Goal: Communication & Community: Participate in discussion

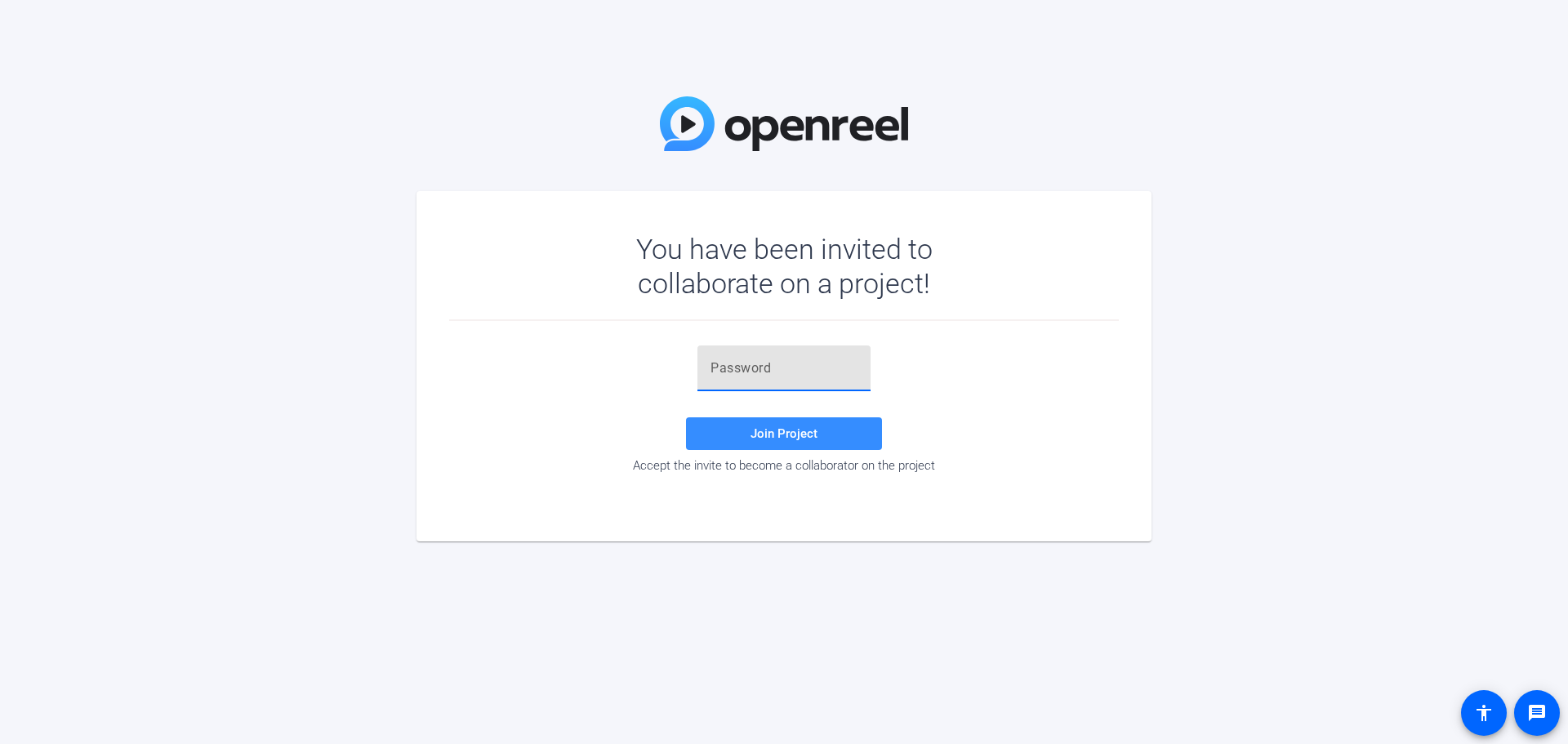
click at [772, 364] on input "text" at bounding box center [784, 368] width 147 height 20
paste input "pH+UB%"
type input "pH+UB%"
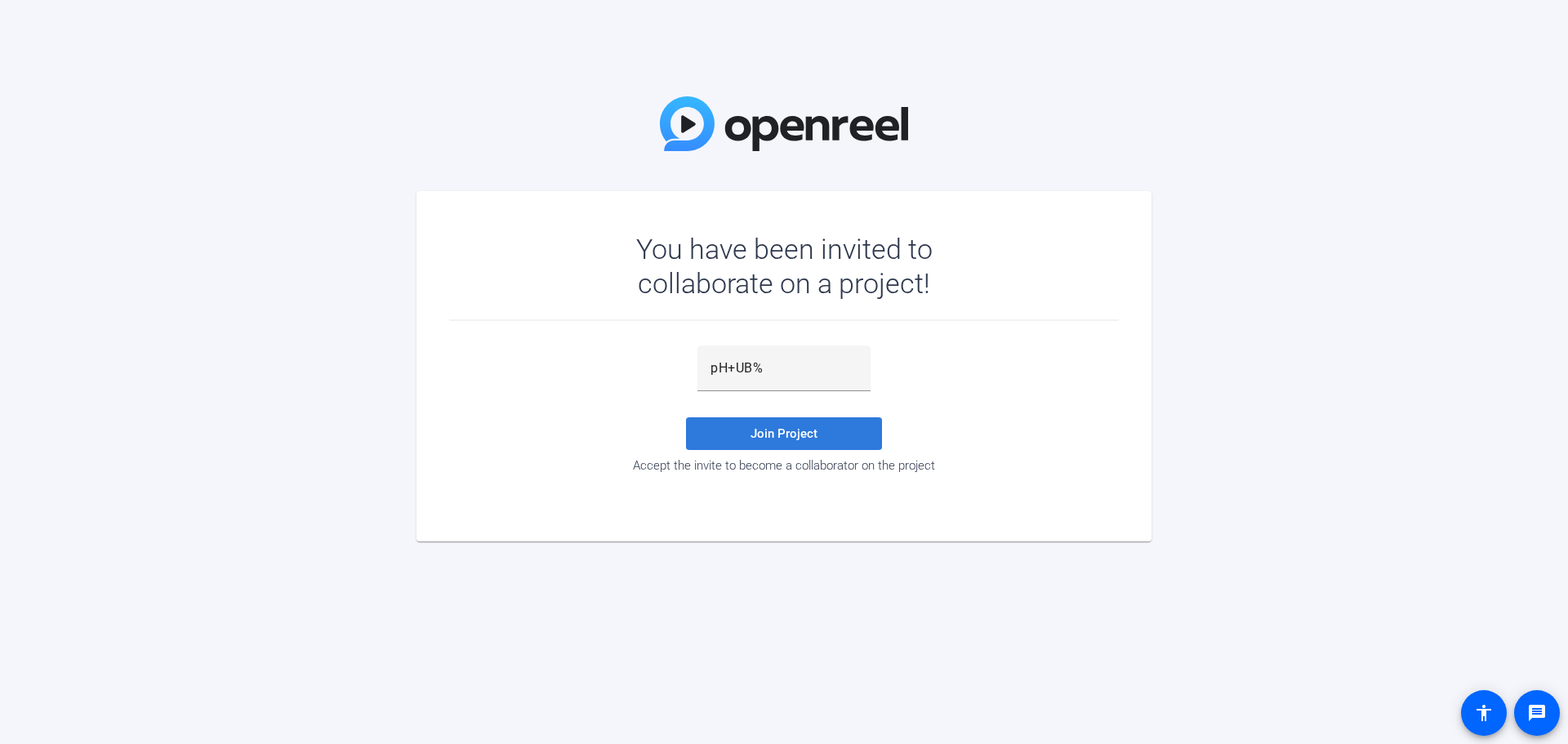
click at [797, 432] on span "Join Project" at bounding box center [784, 433] width 67 height 15
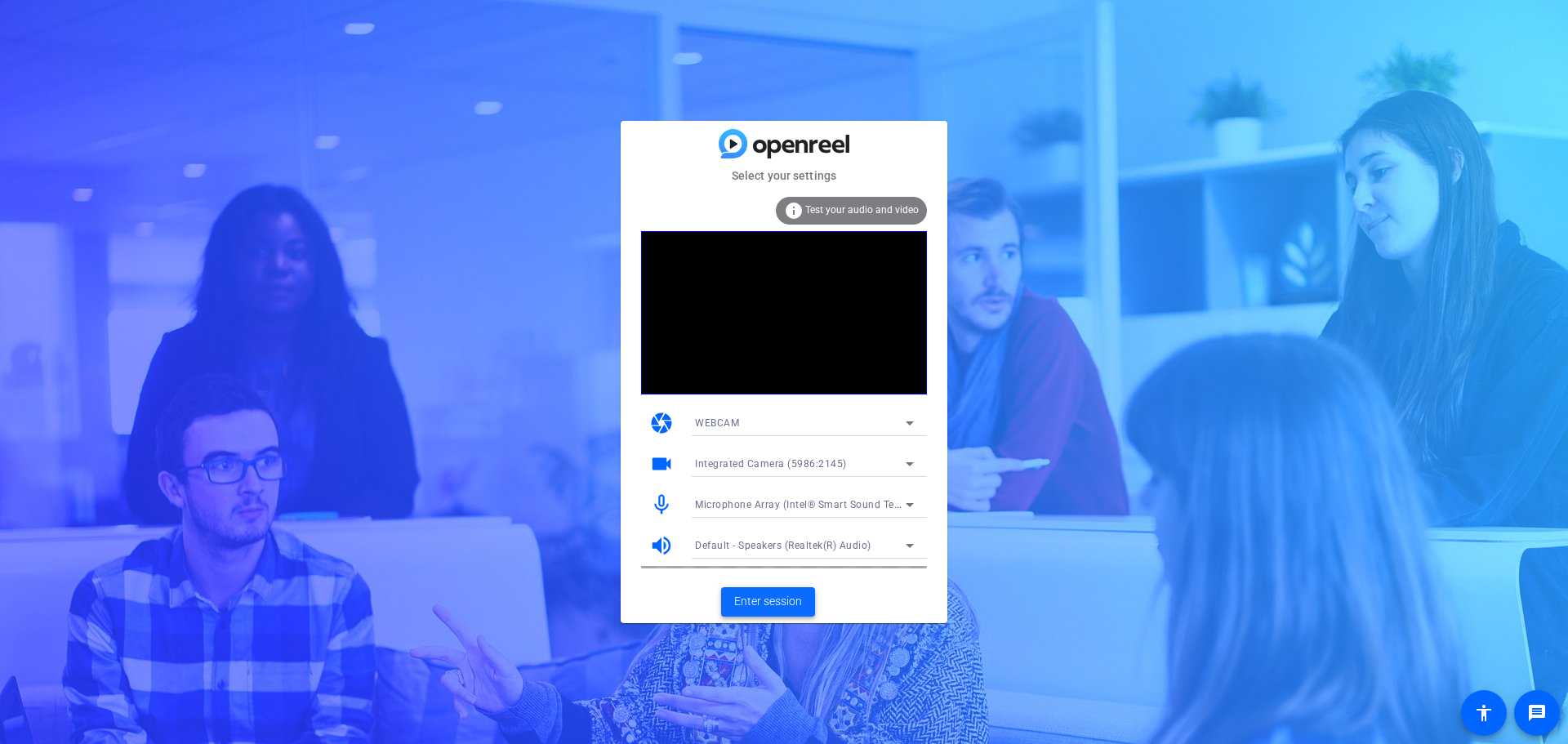
click at [769, 600] on span "Enter session" at bounding box center [768, 601] width 68 height 17
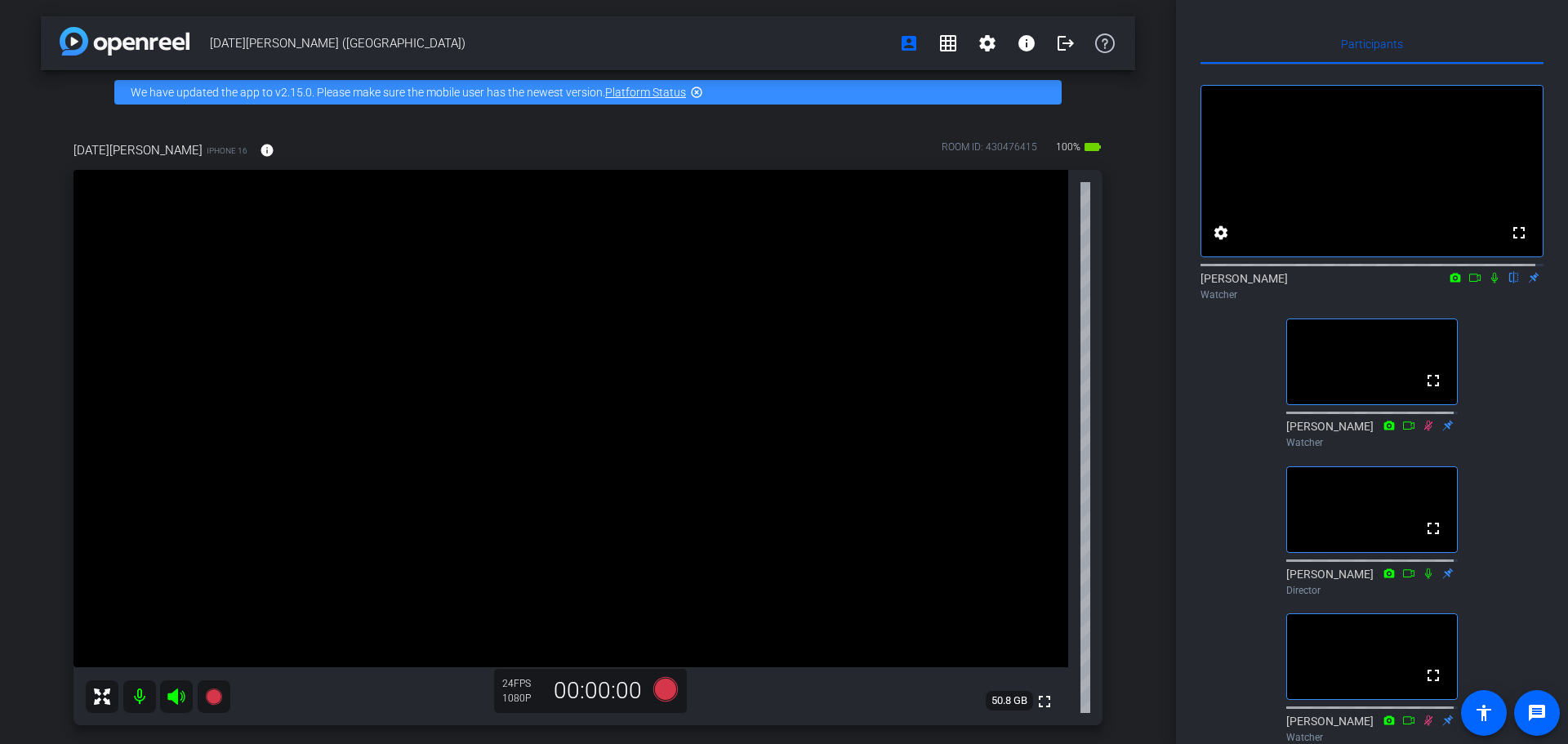
drag, startPoint x: 1485, startPoint y: 293, endPoint x: 1515, endPoint y: 401, distance: 112.1
click at [1488, 283] on icon at bounding box center [1495, 278] width 13 height 11
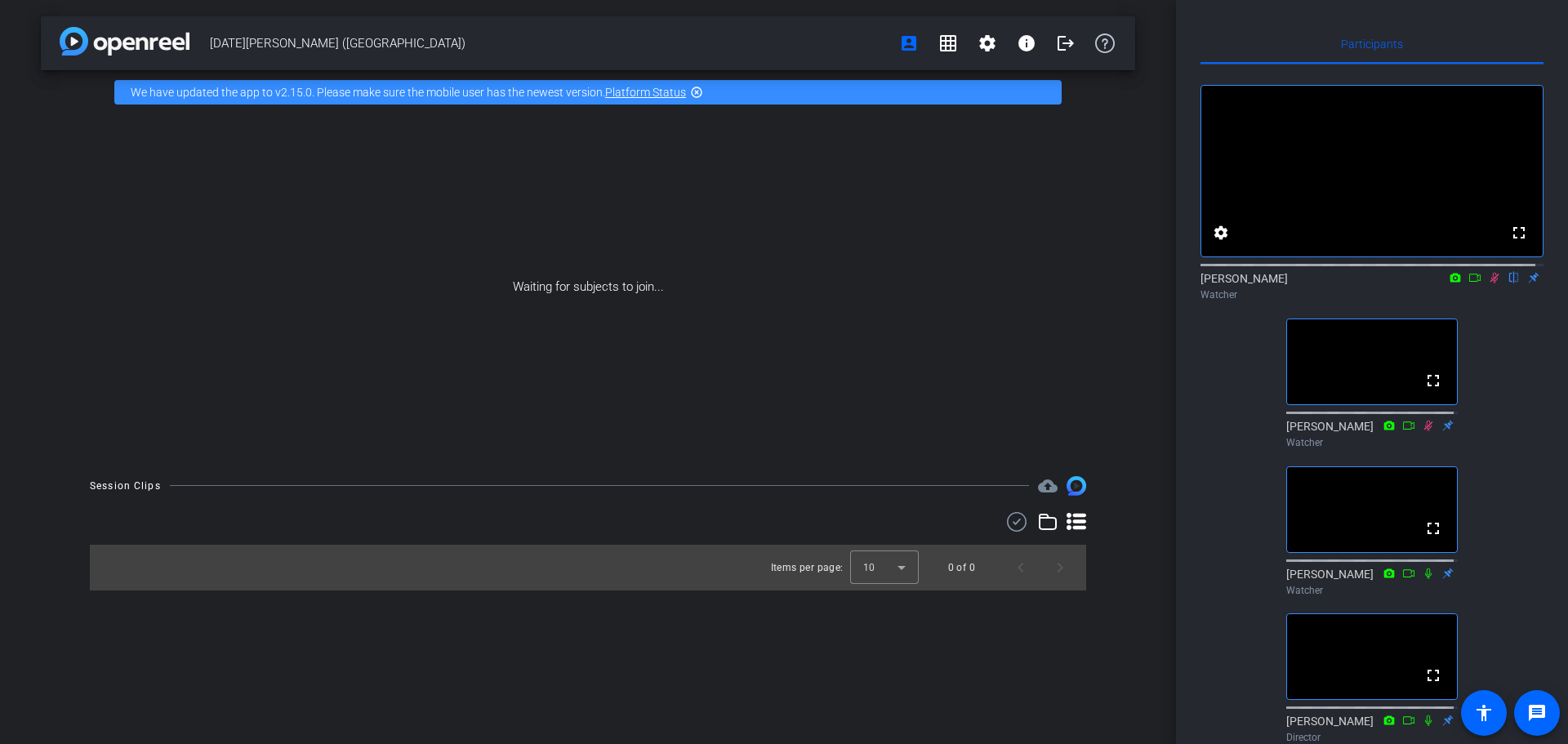
click at [1489, 283] on icon at bounding box center [1495, 278] width 13 height 11
click at [1488, 283] on icon at bounding box center [1495, 278] width 13 height 11
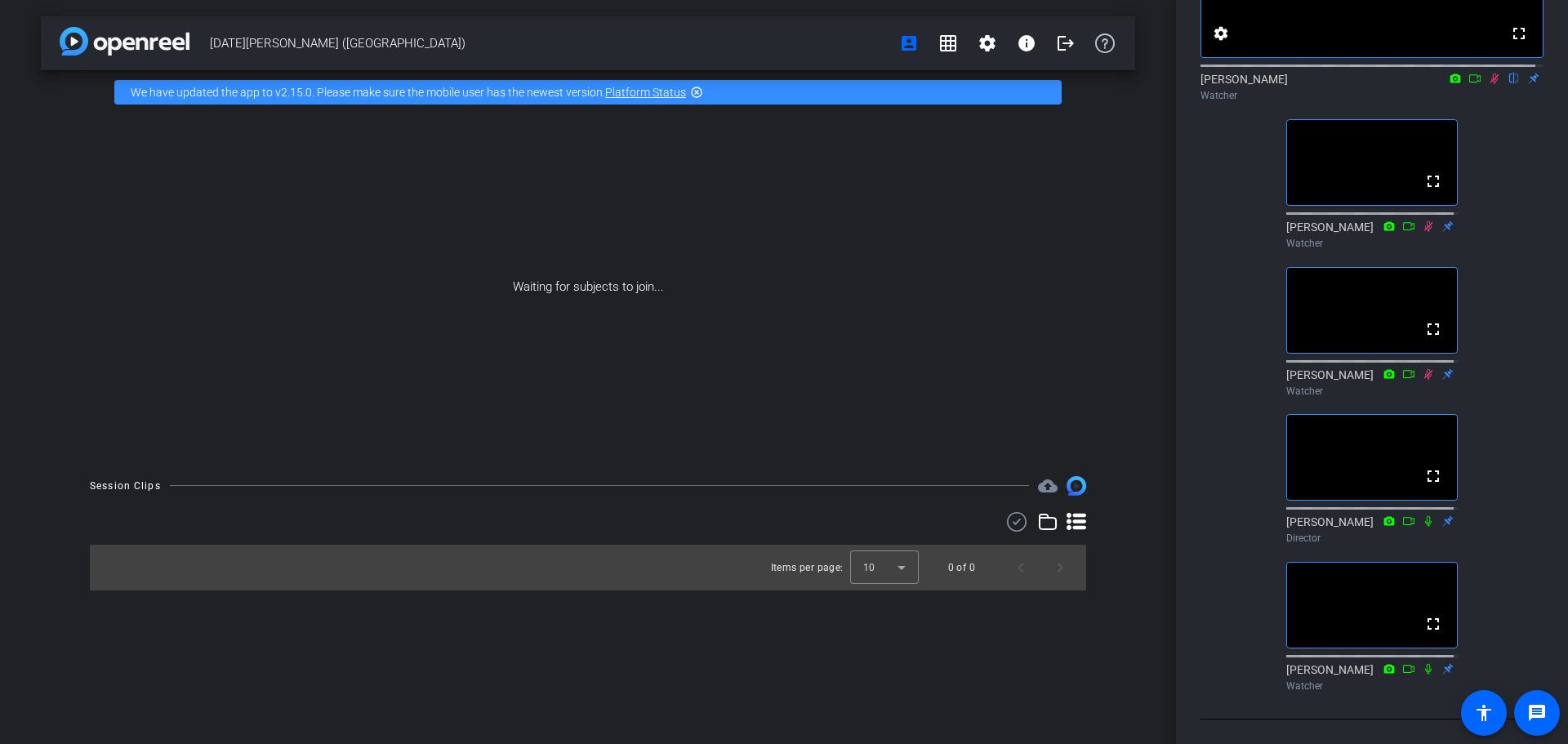
click at [1423, 671] on icon at bounding box center [1428, 669] width 13 height 11
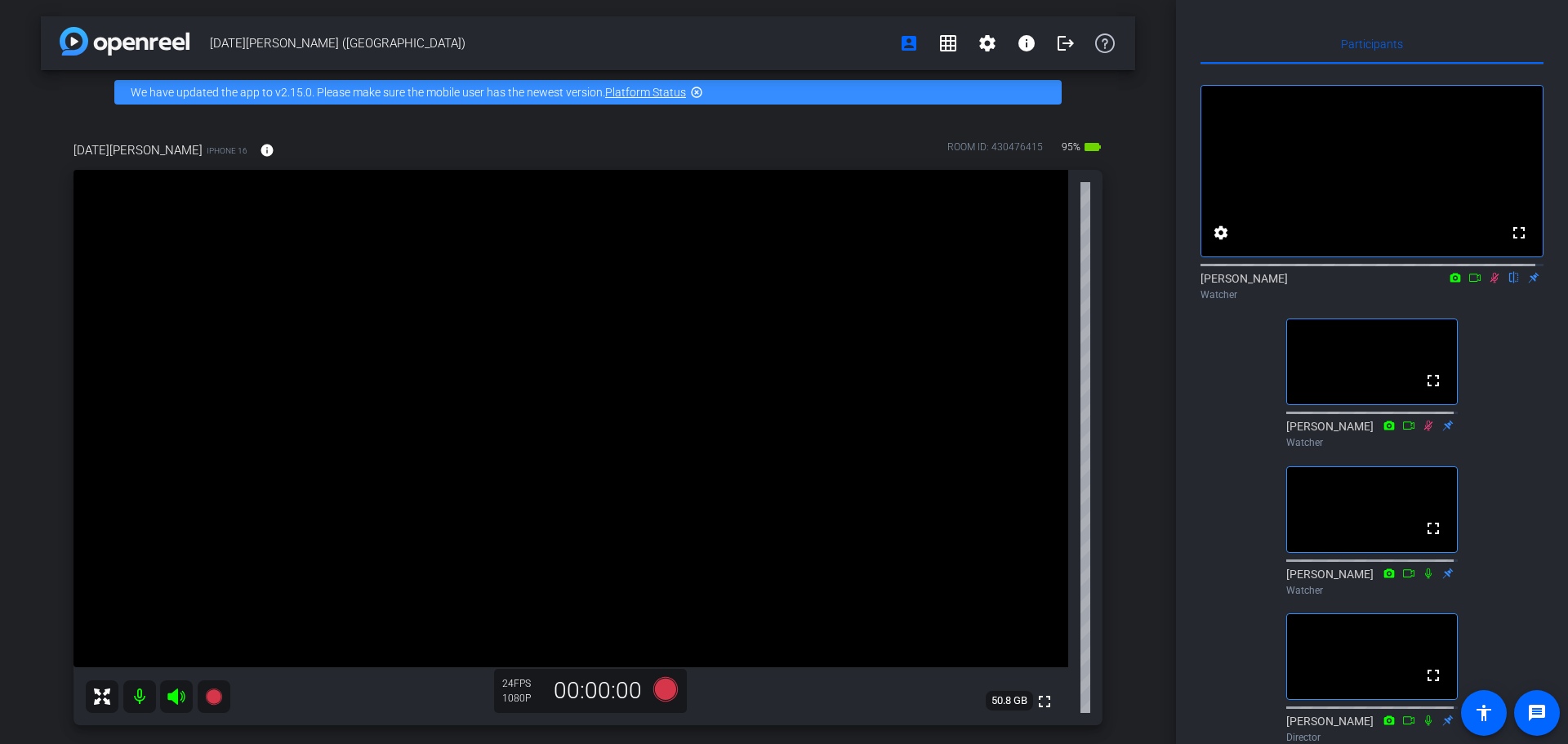
click at [1488, 283] on icon at bounding box center [1495, 278] width 13 height 11
click at [1489, 285] on mat-icon at bounding box center [1494, 278] width 20 height 15
drag, startPoint x: 1486, startPoint y: 293, endPoint x: 1490, endPoint y: 325, distance: 32.2
click at [1488, 283] on icon at bounding box center [1495, 278] width 13 height 11
click at [1491, 283] on icon at bounding box center [1494, 278] width 7 height 10
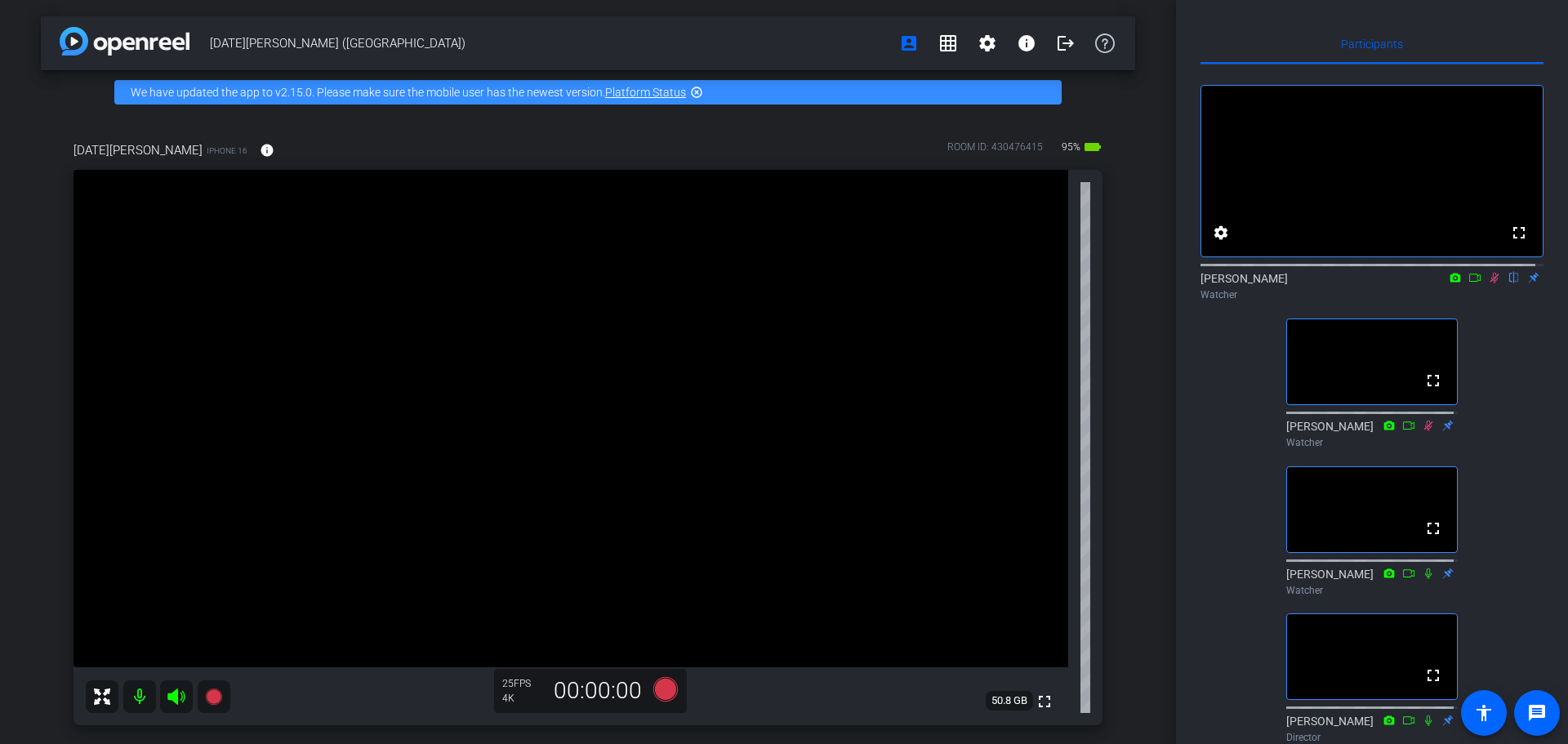
click at [1488, 283] on icon at bounding box center [1495, 278] width 13 height 11
click at [1491, 283] on icon at bounding box center [1494, 278] width 7 height 10
click at [1508, 482] on div "fullscreen settings [PERSON_NAME] flip Watcher fullscreen [PERSON_NAME] Watcher…" at bounding box center [1372, 481] width 343 height 833
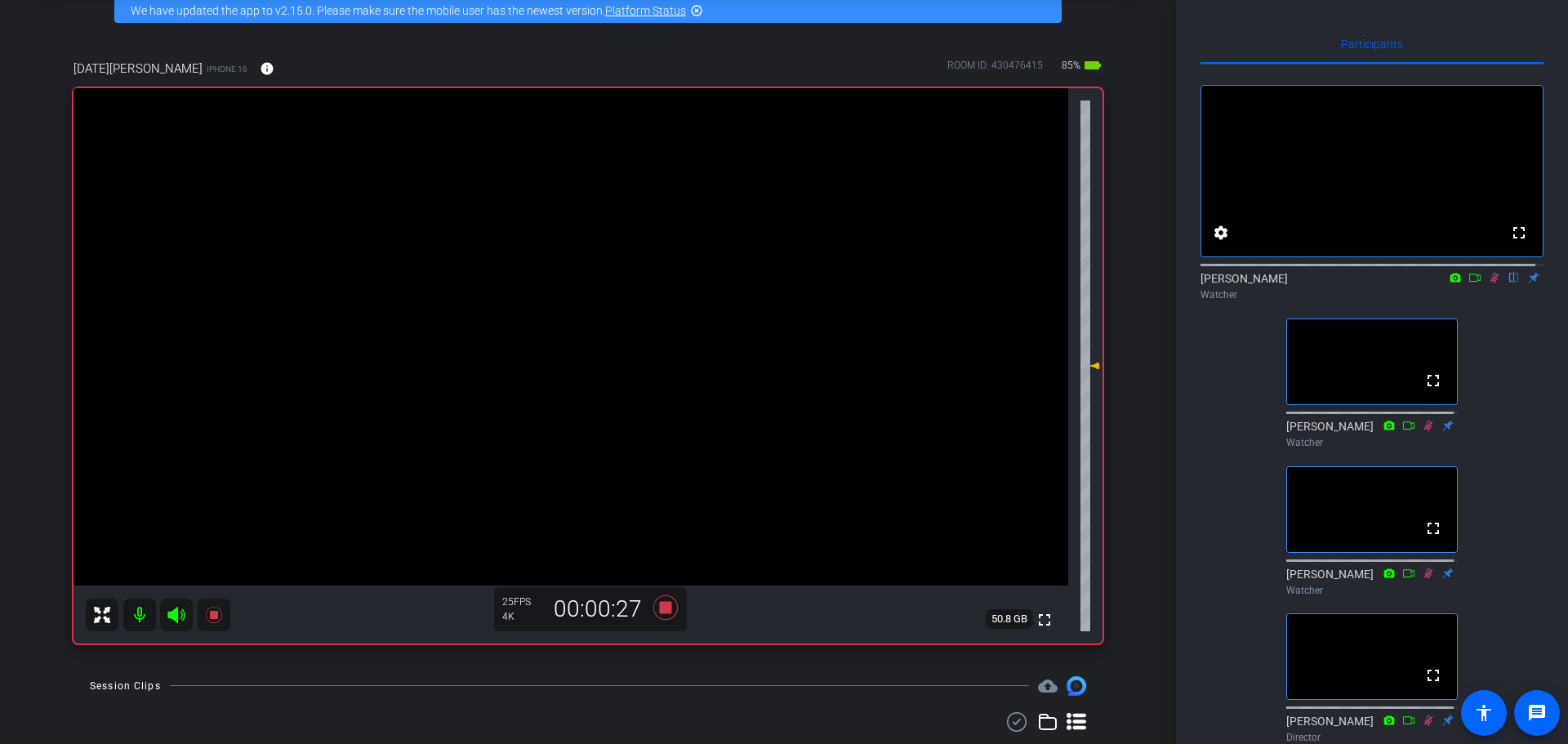
click at [1137, 442] on div "[DATE][PERSON_NAME] ([GEOGRAPHIC_DATA]) account_box grid_on settings info logou…" at bounding box center [587, 290] width 1176 height 744
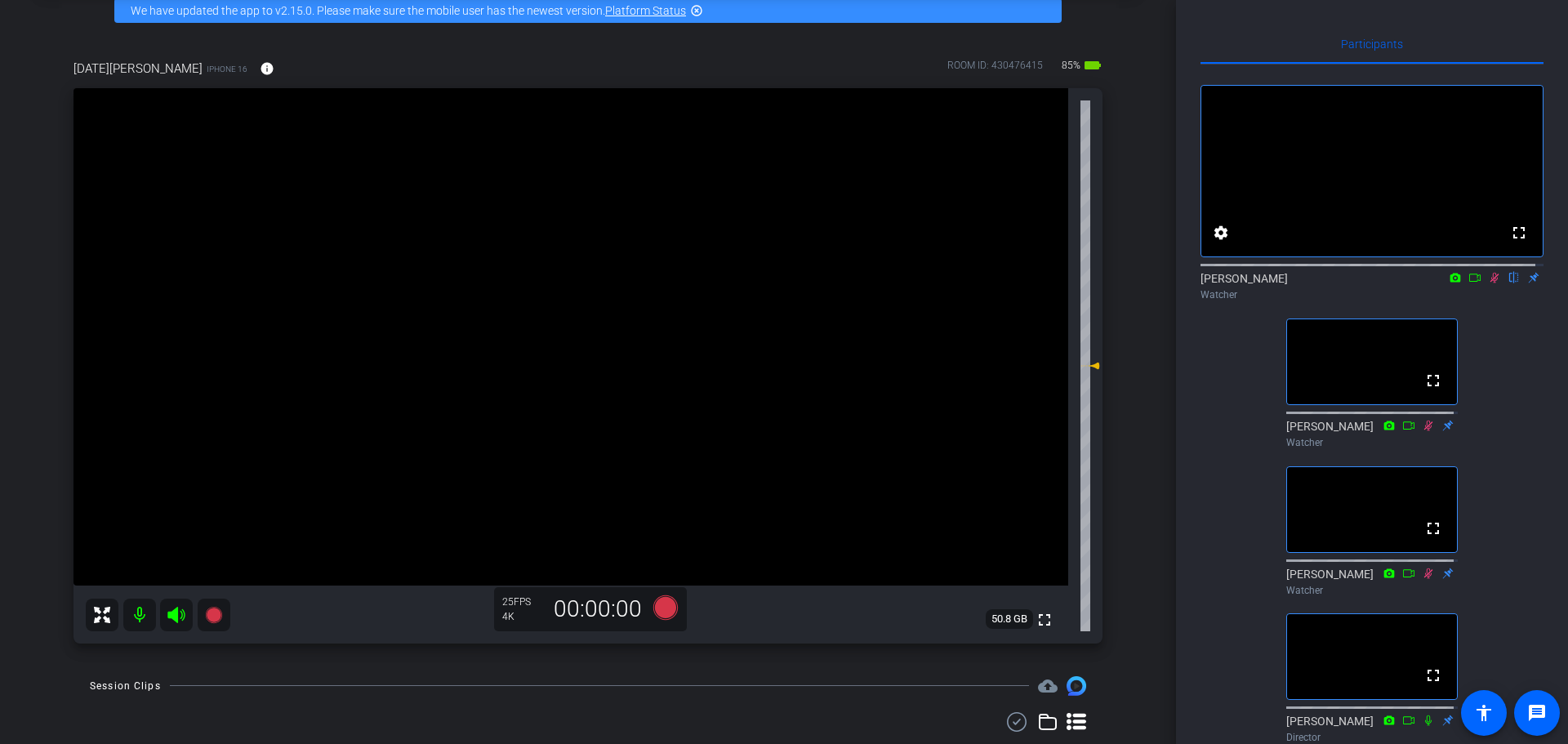
click at [1221, 530] on div "fullscreen settings [PERSON_NAME] flip Watcher fullscreen [PERSON_NAME] Watcher…" at bounding box center [1372, 481] width 343 height 833
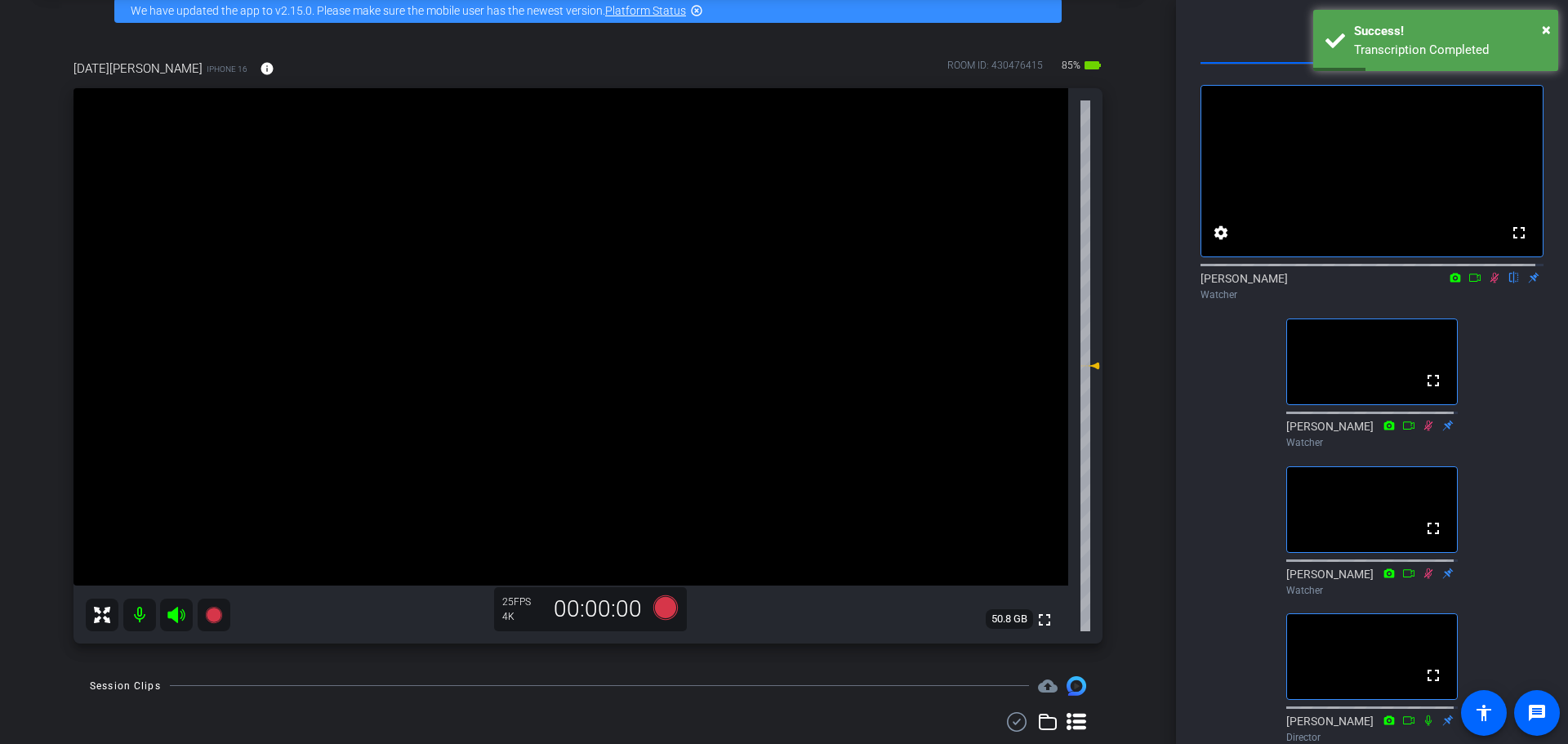
click at [1488, 283] on icon at bounding box center [1495, 278] width 13 height 11
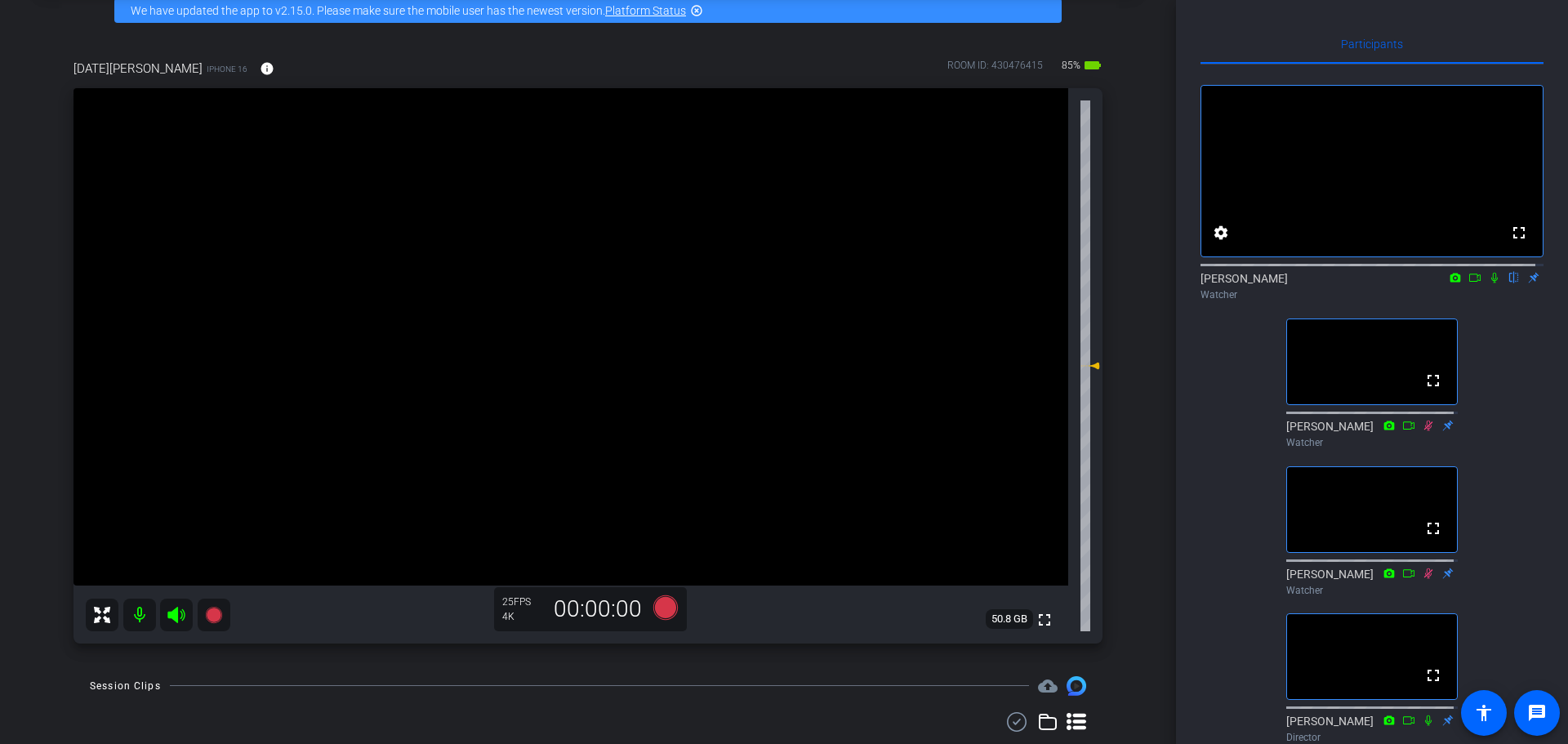
click at [1491, 283] on icon at bounding box center [1494, 278] width 7 height 10
click at [1137, 226] on div "[DATE][PERSON_NAME] ([GEOGRAPHIC_DATA]) account_box grid_on settings info logou…" at bounding box center [587, 290] width 1176 height 744
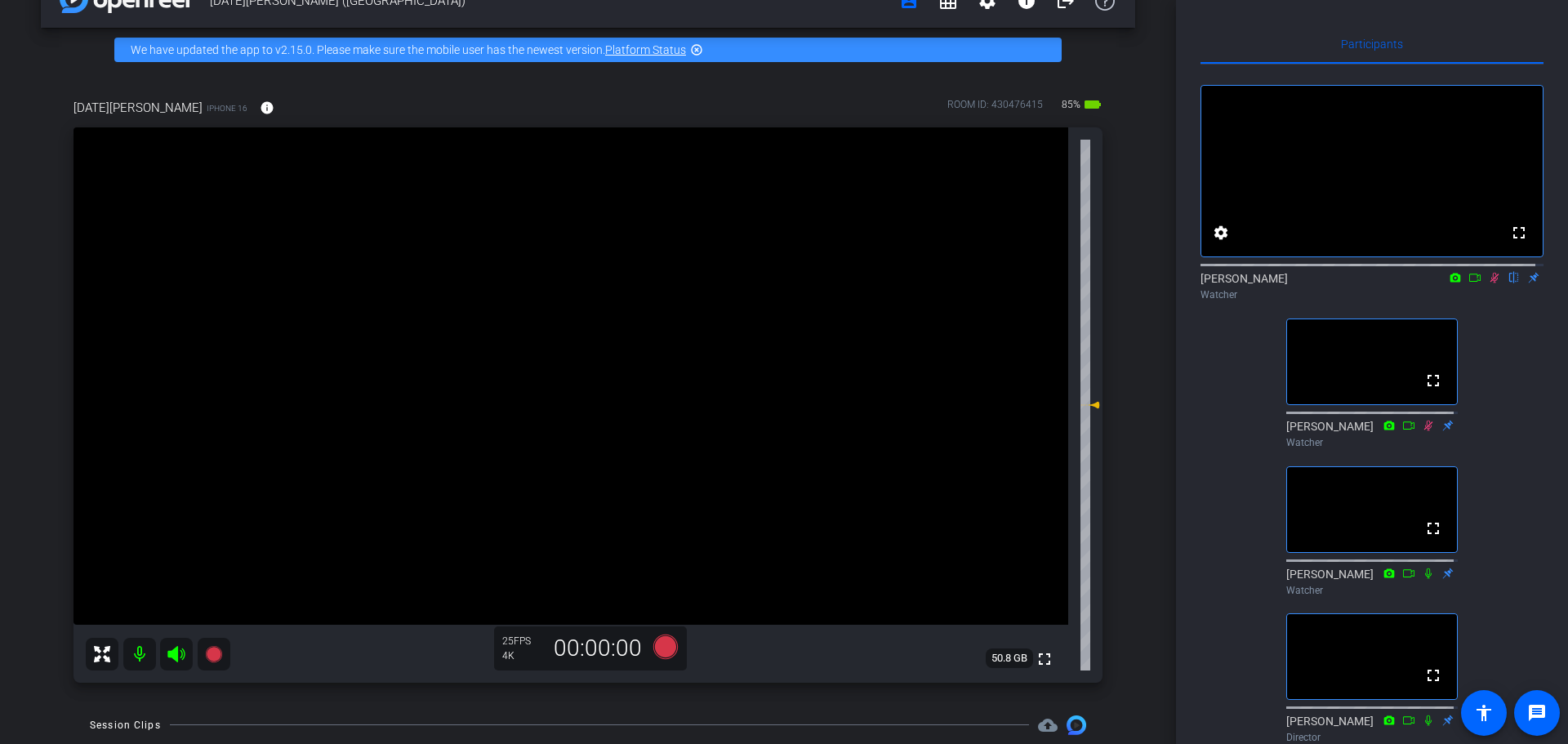
scroll to position [82, 0]
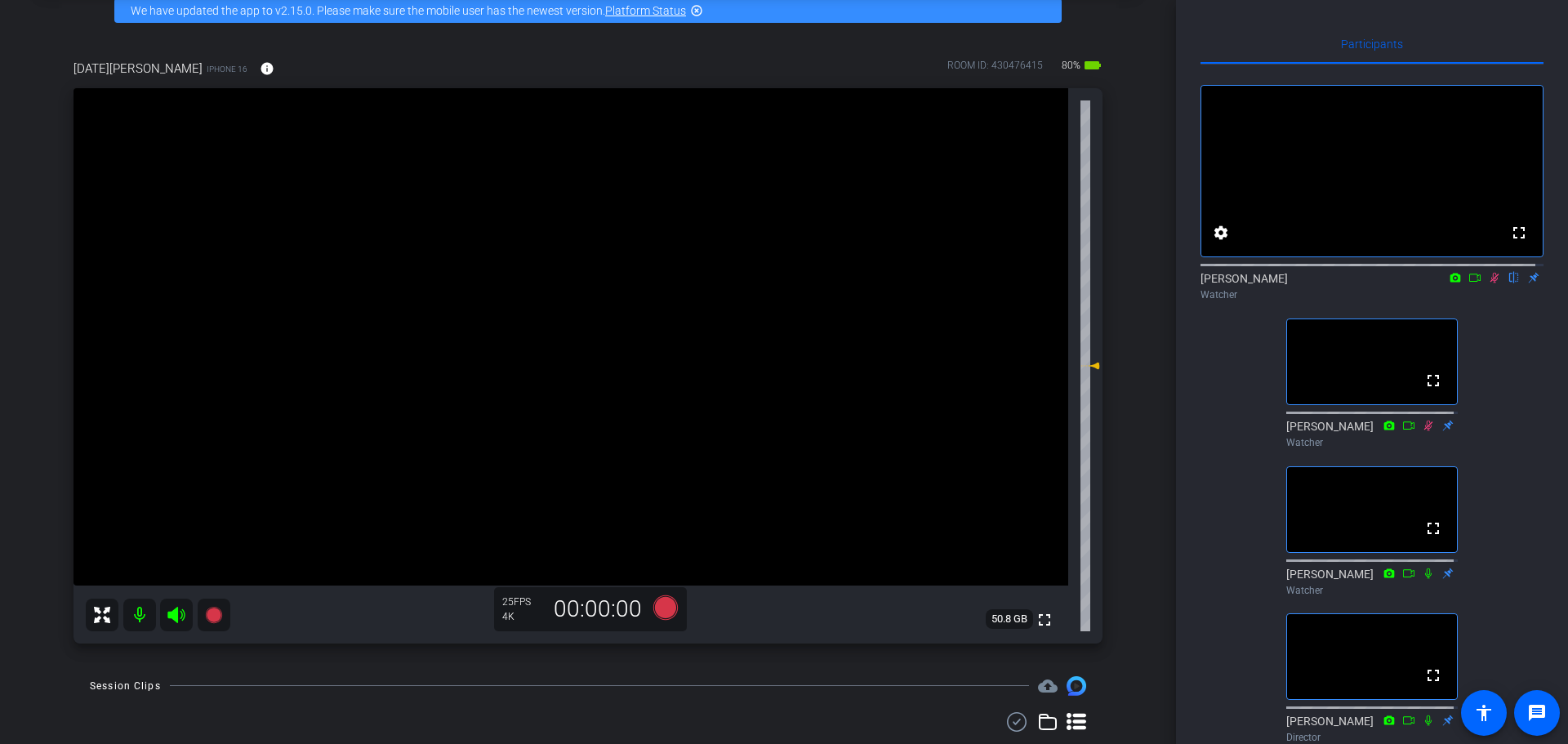
click at [1118, 614] on div "[DATE][PERSON_NAME] iPhone 16 info ROOM ID: 430476415 80% battery_std fullscree…" at bounding box center [588, 346] width 1094 height 627
click at [1489, 283] on icon at bounding box center [1495, 278] width 13 height 11
drag, startPoint x: 1487, startPoint y: 290, endPoint x: 1491, endPoint y: 370, distance: 80.1
click at [1488, 283] on icon at bounding box center [1495, 278] width 13 height 11
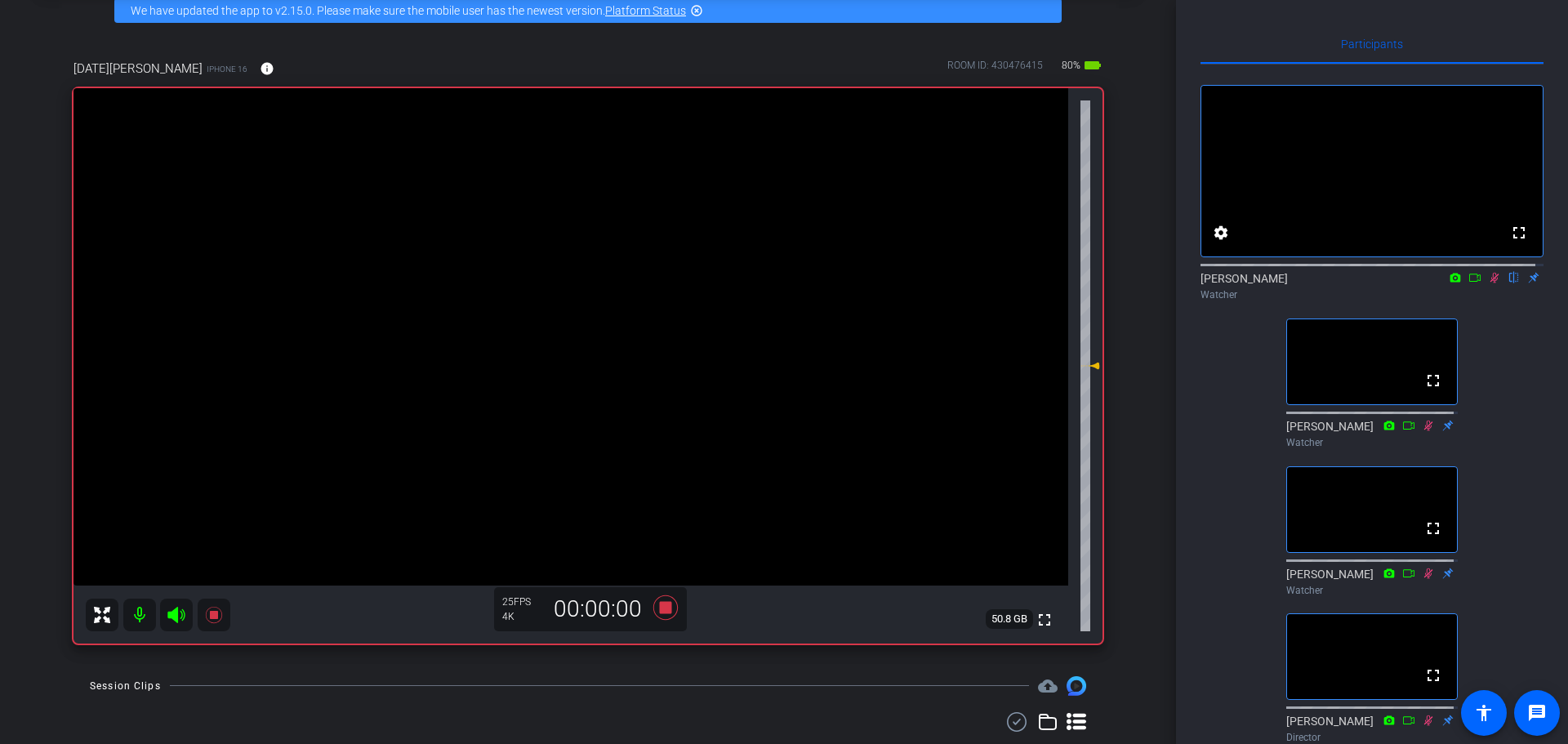
click at [1149, 615] on div "[DATE][PERSON_NAME] ([GEOGRAPHIC_DATA]) account_box grid_on settings info logou…" at bounding box center [587, 290] width 1176 height 744
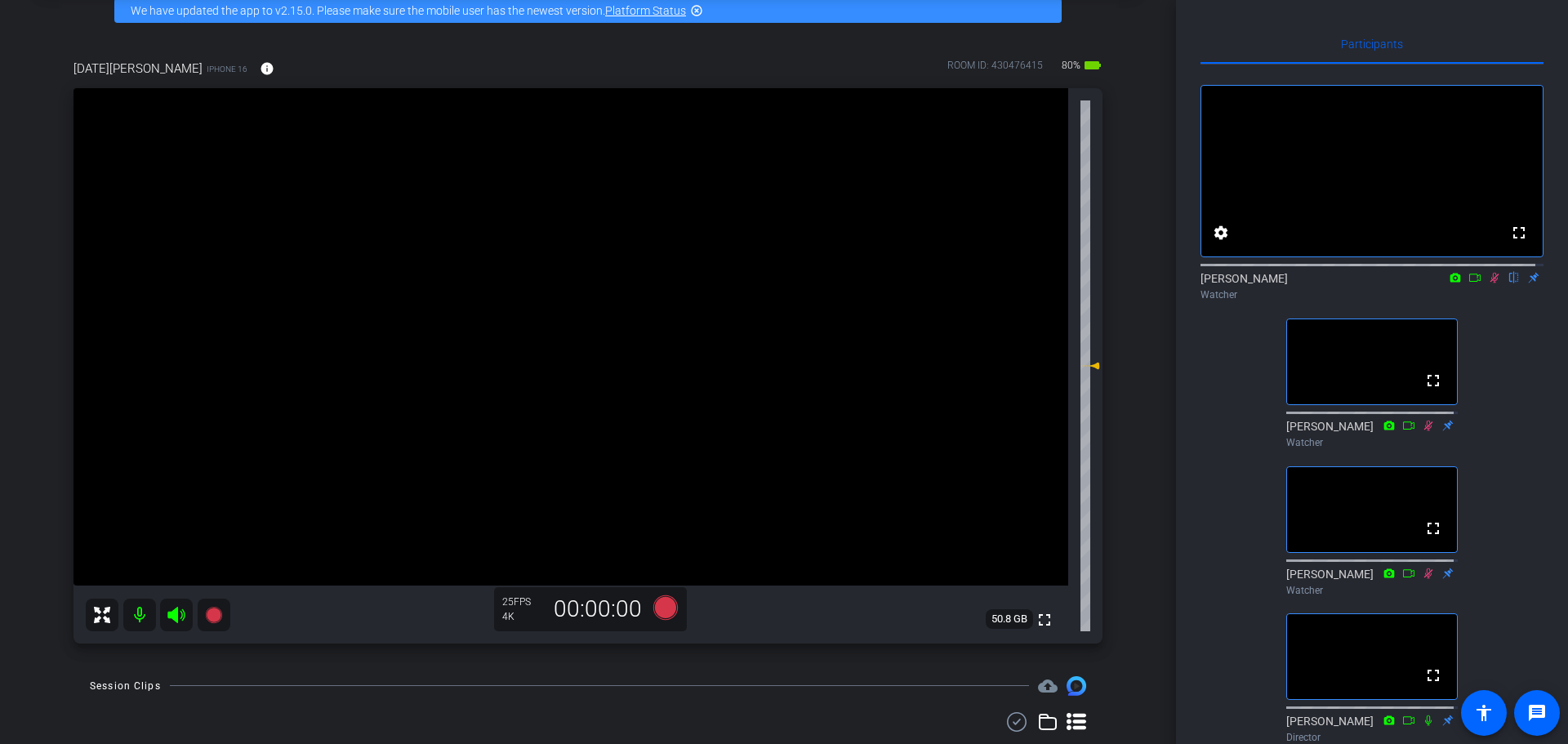
click at [1137, 521] on div "[DATE][PERSON_NAME] ([GEOGRAPHIC_DATA]) account_box grid_on settings info logou…" at bounding box center [587, 290] width 1176 height 744
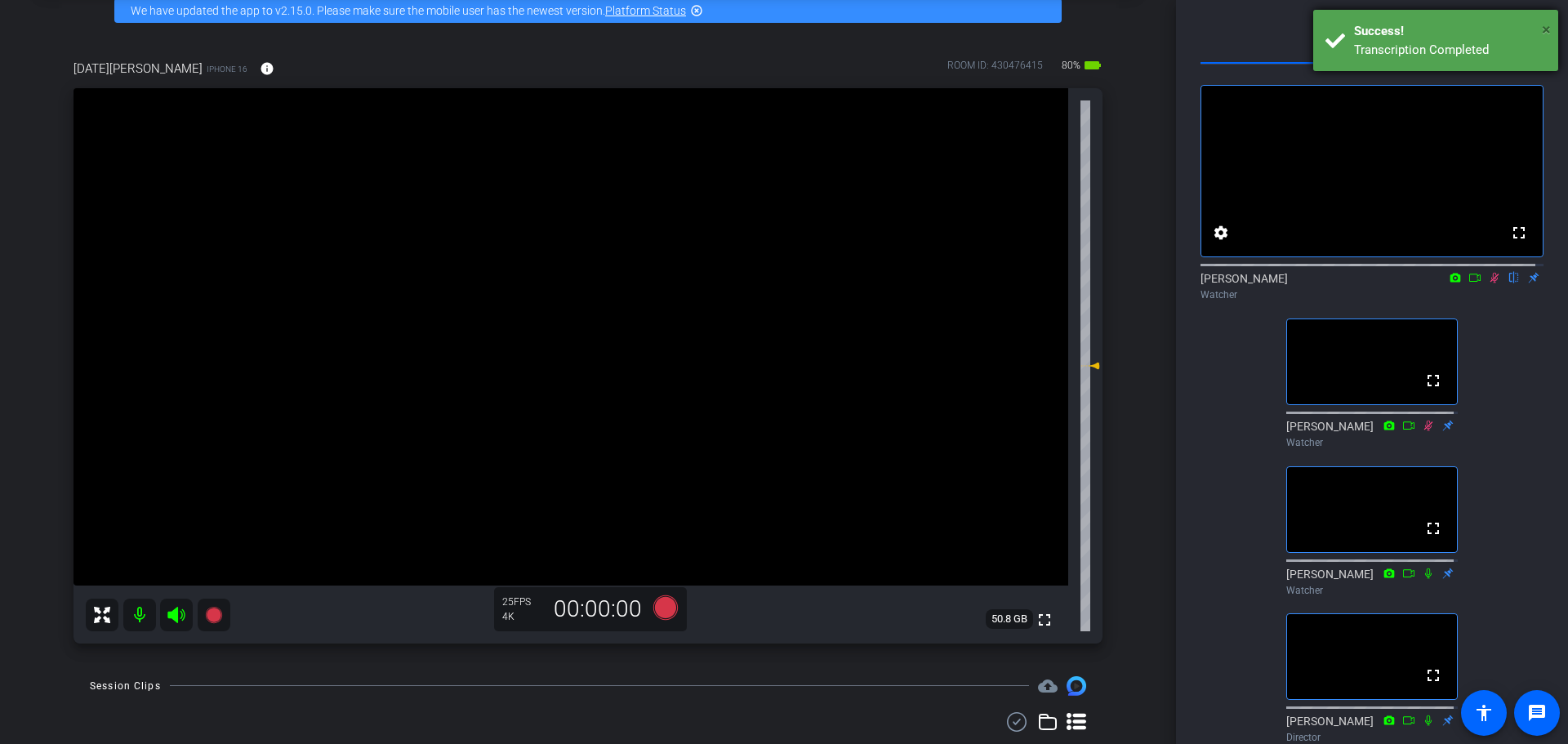
click at [1547, 26] on span "×" at bounding box center [1546, 29] width 9 height 20
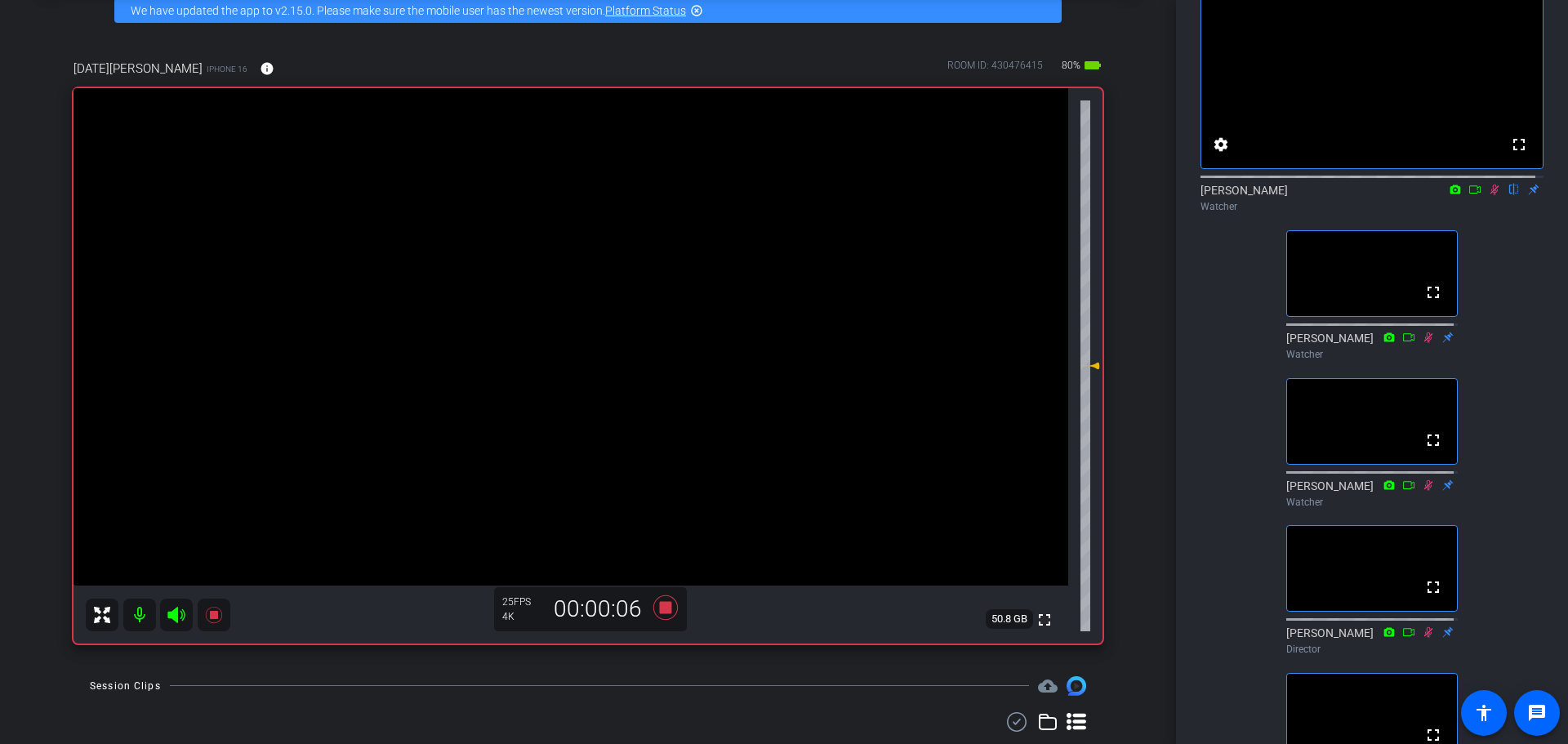
scroll to position [0, 0]
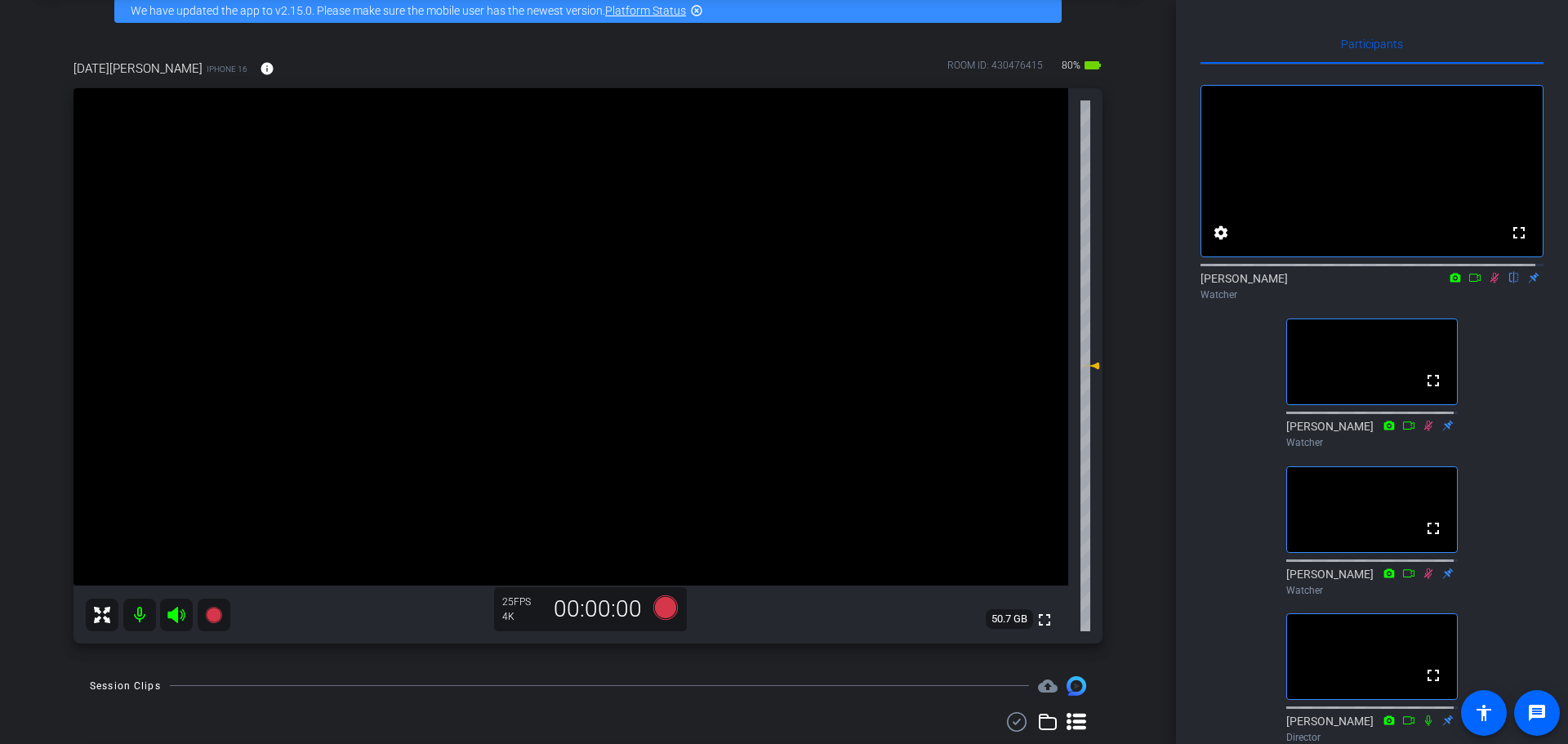
click at [1489, 283] on icon at bounding box center [1495, 278] width 13 height 11
